Goal: Information Seeking & Learning: Learn about a topic

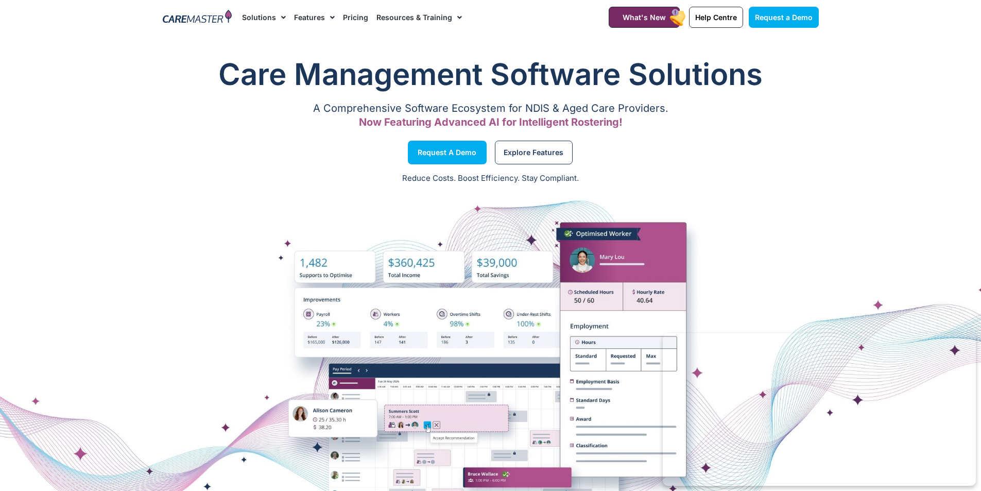
click at [358, 18] on link "Pricing" at bounding box center [355, 17] width 25 height 34
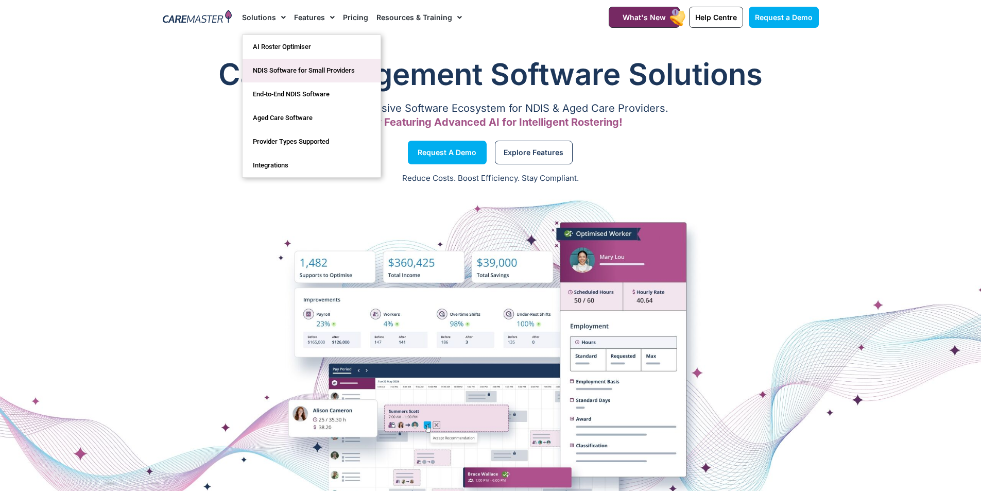
click at [271, 69] on link "NDIS Software for Small Providers" at bounding box center [311, 71] width 138 height 24
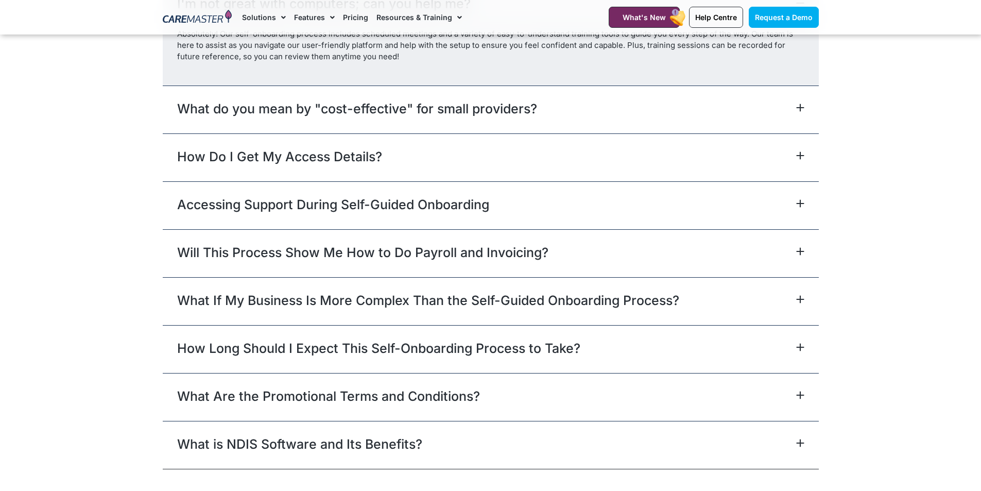
scroll to position [4685, 0]
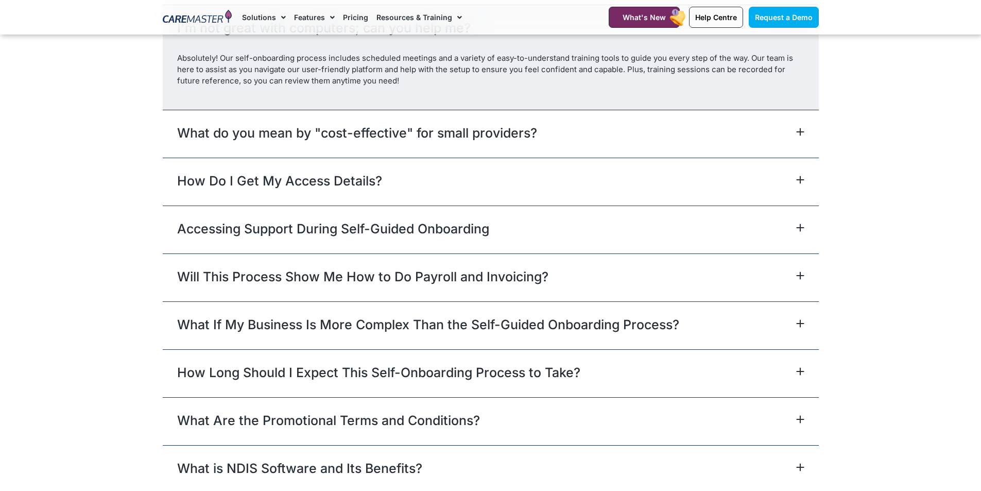
click at [796, 134] on icon at bounding box center [800, 132] width 8 height 8
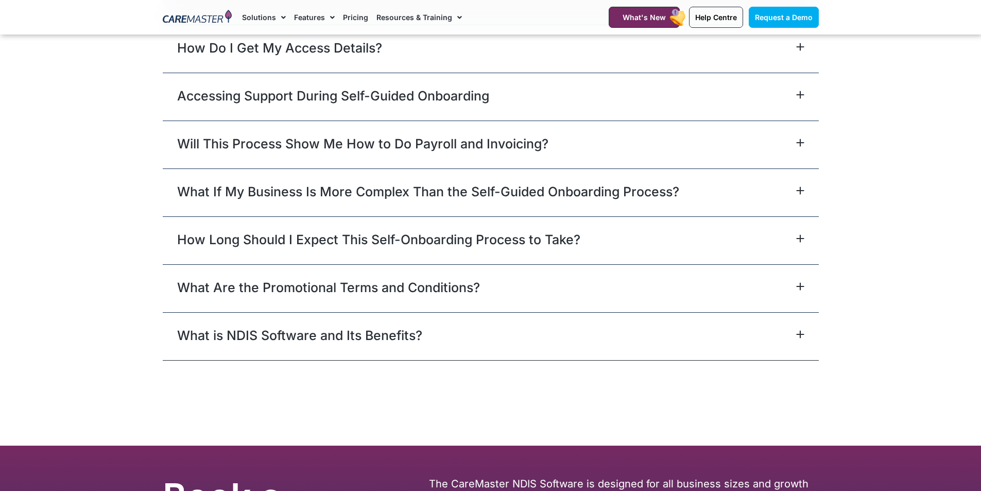
scroll to position [4891, 0]
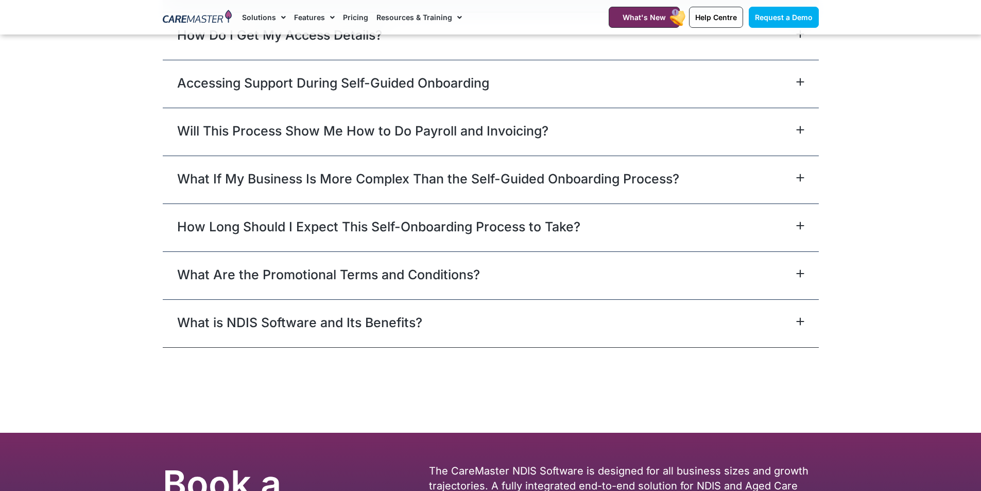
click at [799, 271] on icon at bounding box center [799, 273] width 7 height 7
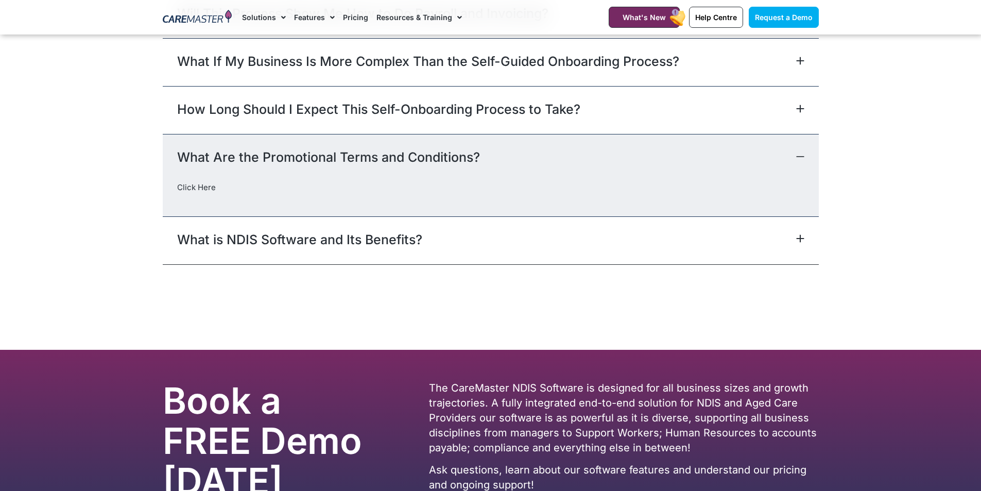
click at [203, 189] on link "Click Here" at bounding box center [196, 187] width 39 height 10
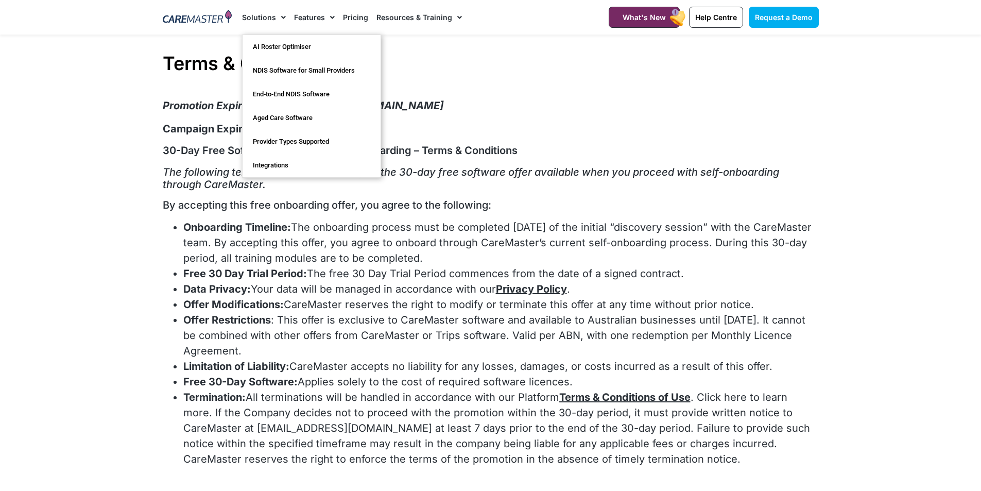
click at [256, 21] on link "Solutions" at bounding box center [264, 17] width 44 height 34
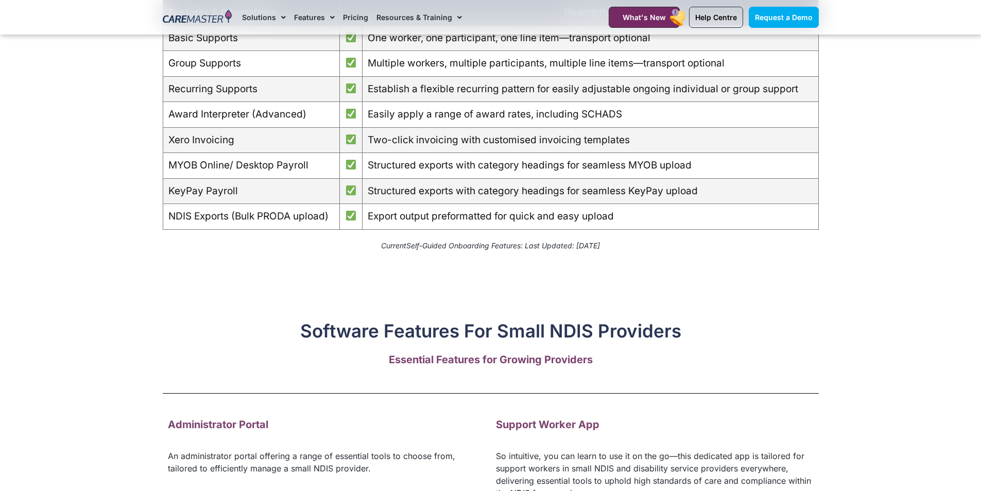
scroll to position [772, 0]
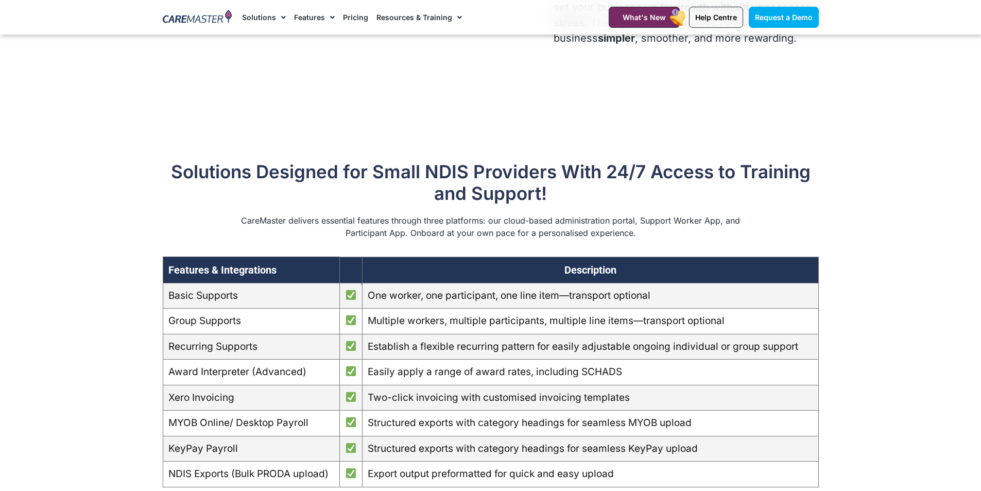
click at [358, 19] on link "Pricing" at bounding box center [355, 17] width 25 height 34
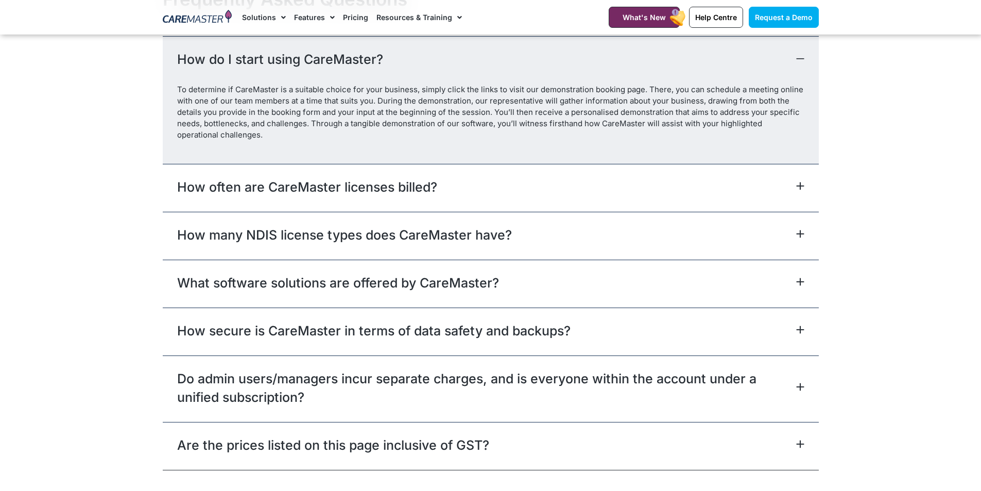
scroll to position [4582, 0]
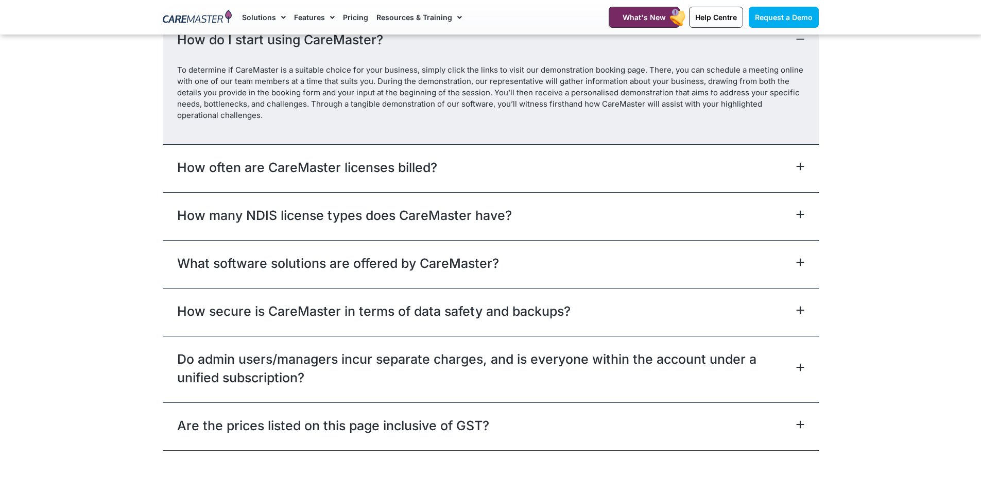
click at [796, 165] on icon at bounding box center [800, 166] width 8 height 8
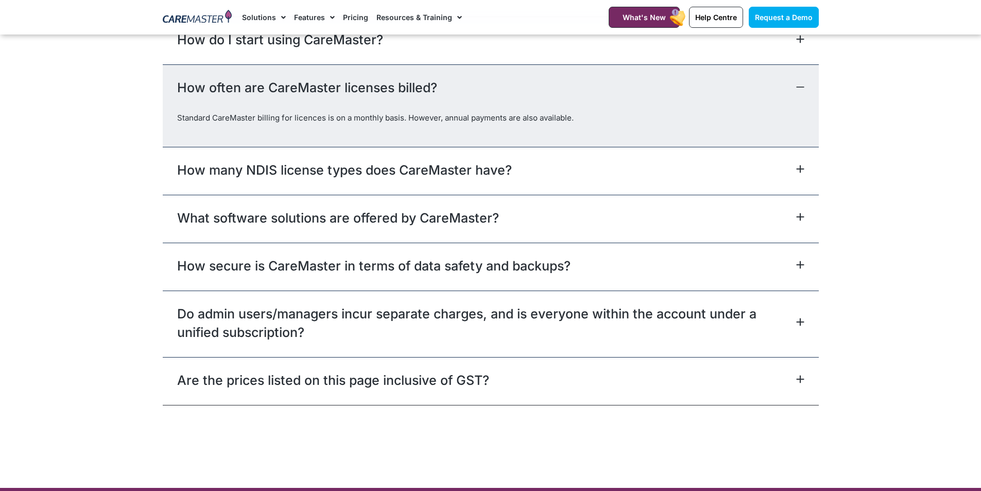
click at [800, 169] on icon at bounding box center [799, 169] width 7 height 7
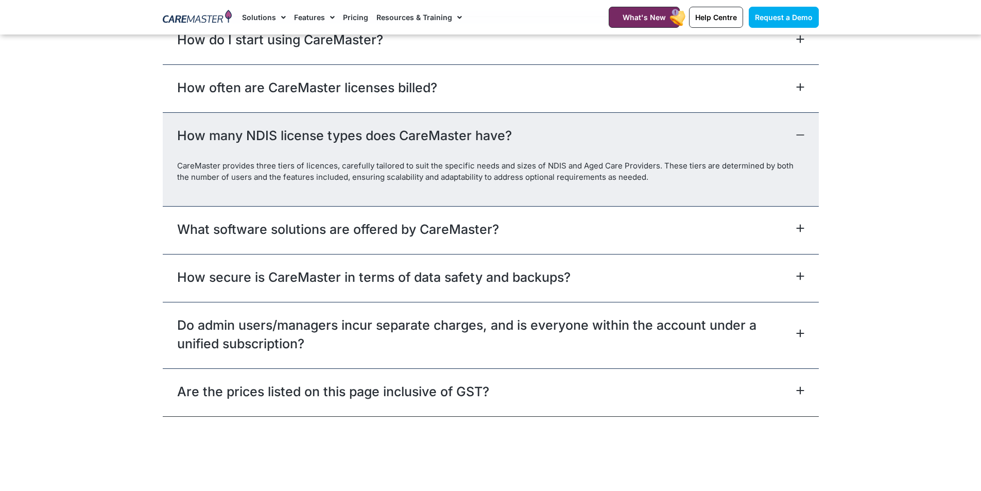
click at [797, 228] on icon at bounding box center [800, 228] width 8 height 8
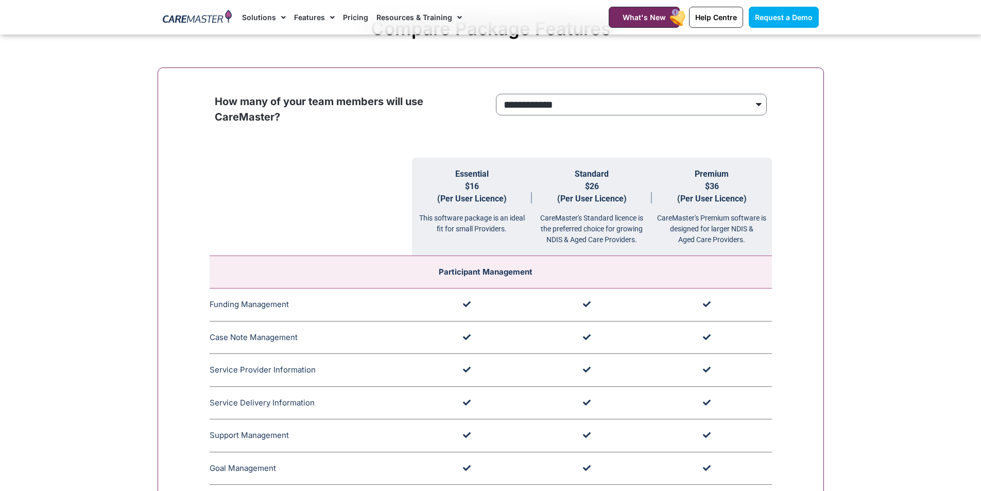
scroll to position [978, 0]
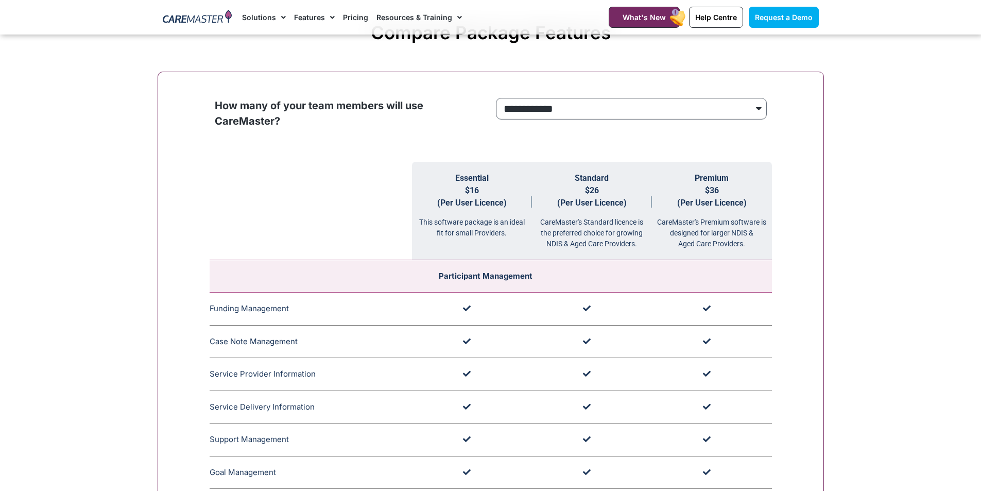
click at [758, 107] on select "**********" at bounding box center [631, 109] width 271 height 22
select select "***"
click at [496, 98] on select "**********" at bounding box center [631, 109] width 271 height 22
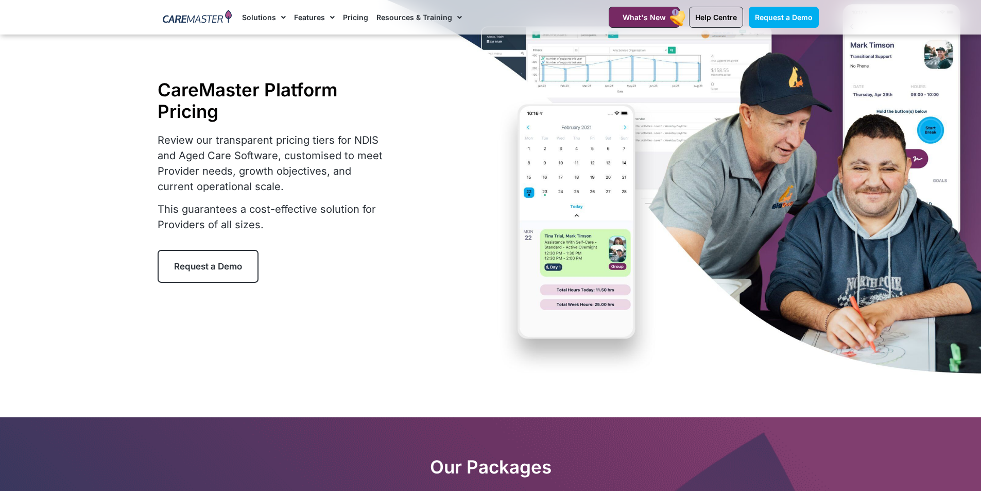
scroll to position [0, 0]
